Goal: Transaction & Acquisition: Book appointment/travel/reservation

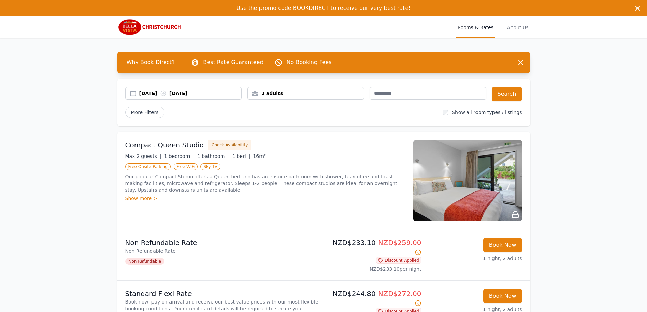
click at [285, 95] on div "2 adults" at bounding box center [306, 93] width 116 height 7
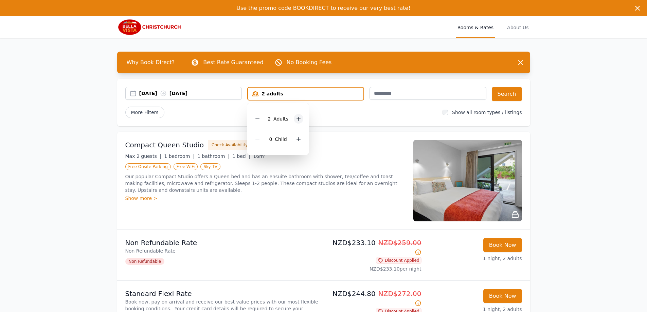
click at [297, 120] on icon at bounding box center [298, 118] width 5 height 5
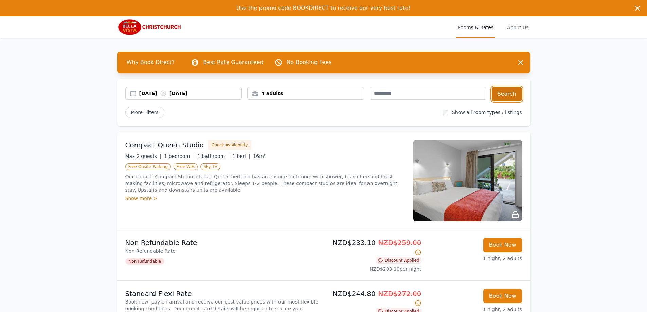
click at [508, 96] on button "Search" at bounding box center [507, 94] width 30 height 14
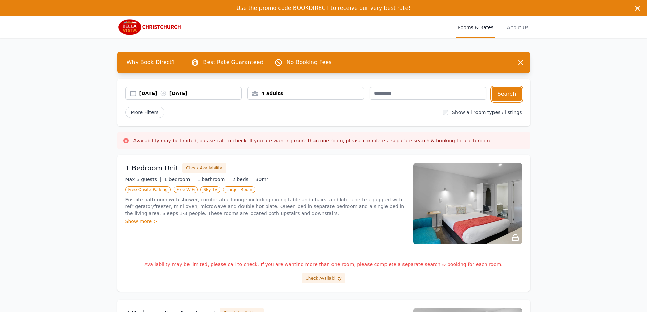
click at [287, 92] on div "4 adults" at bounding box center [306, 93] width 116 height 7
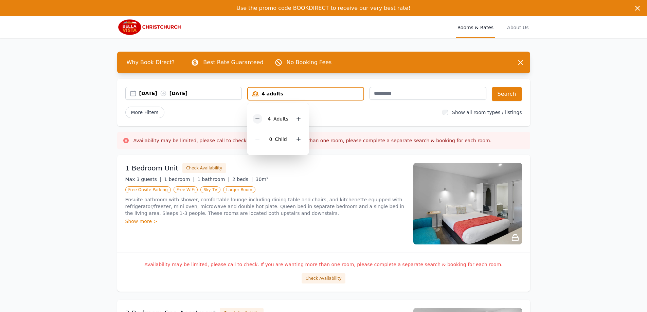
click at [260, 119] on icon at bounding box center [258, 119] width 4 height 0
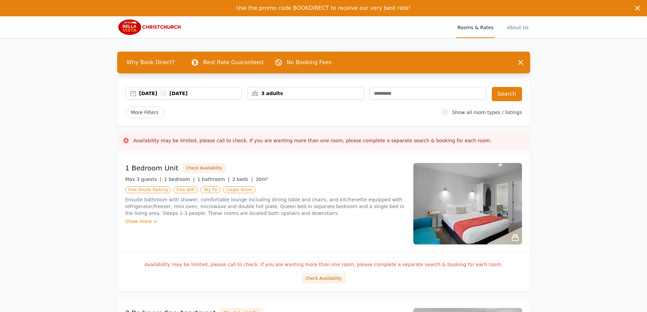
click at [490, 112] on label "Show all room types / listings" at bounding box center [487, 112] width 70 height 5
click at [501, 97] on button "Search" at bounding box center [507, 94] width 30 height 14
